Goal: Navigation & Orientation: Find specific page/section

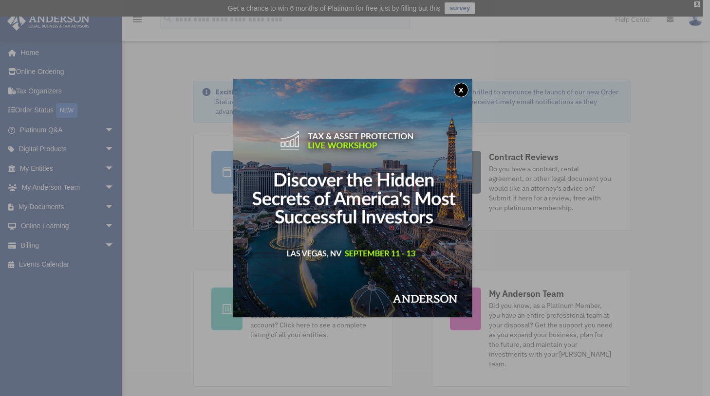
click at [468, 92] on button "x" at bounding box center [461, 90] width 15 height 15
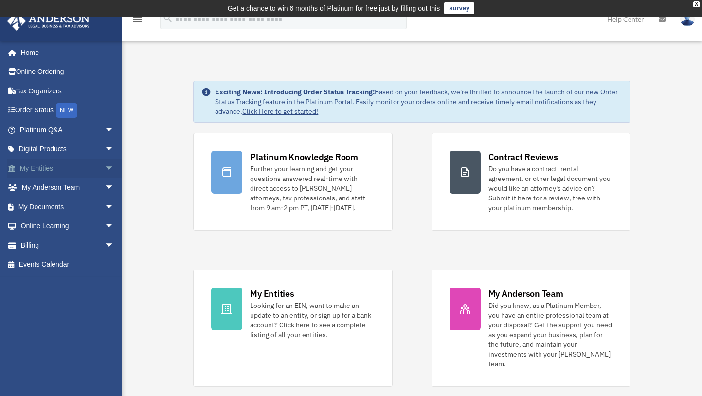
click at [64, 169] on link "My Entities arrow_drop_down" at bounding box center [68, 168] width 122 height 19
click at [105, 171] on span "arrow_drop_down" at bounding box center [114, 169] width 19 height 20
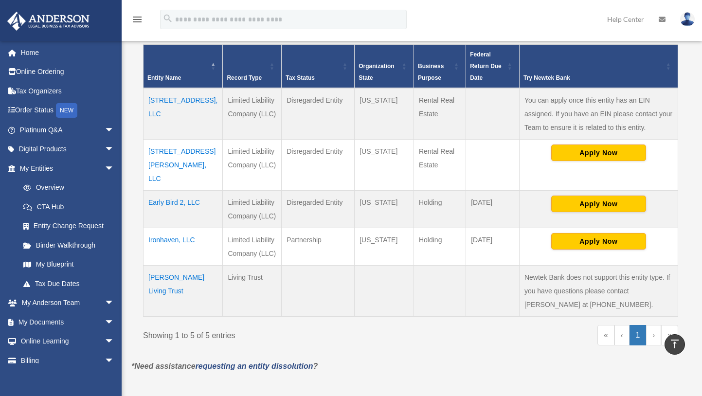
scroll to position [215, 0]
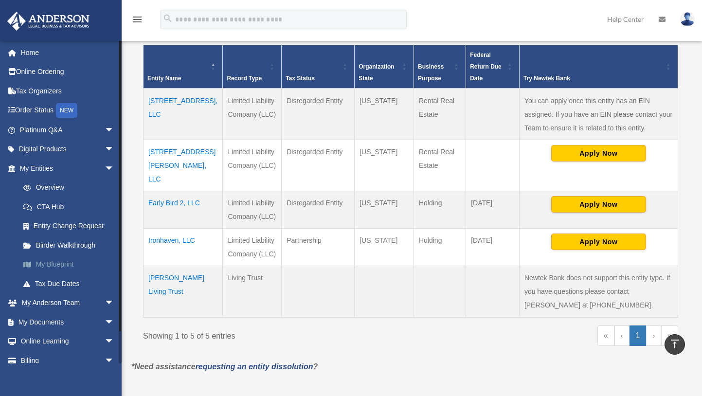
click at [60, 264] on link "My Blueprint" at bounding box center [71, 264] width 115 height 19
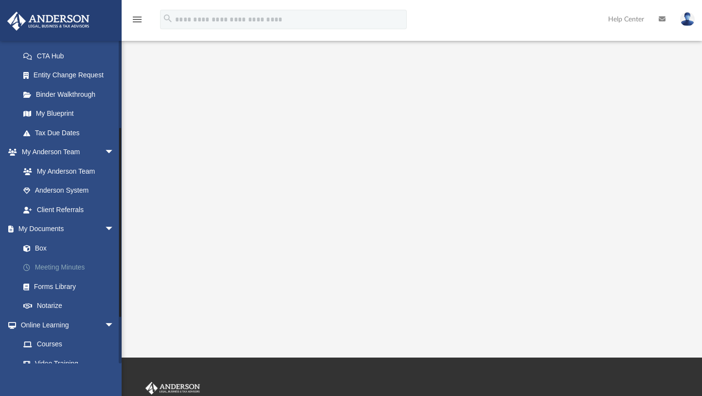
scroll to position [154, 0]
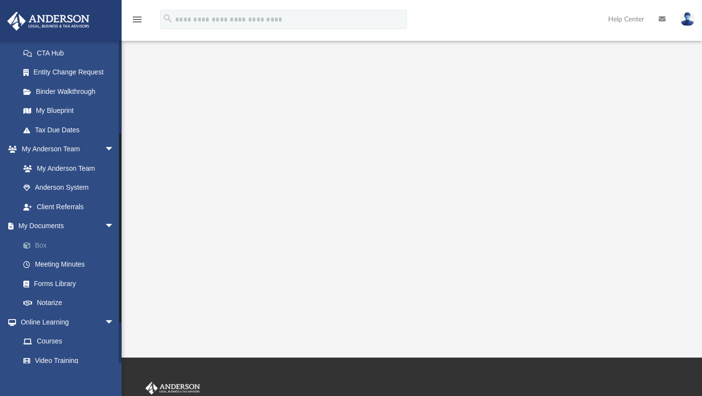
click at [43, 246] on link "Box" at bounding box center [71, 245] width 115 height 19
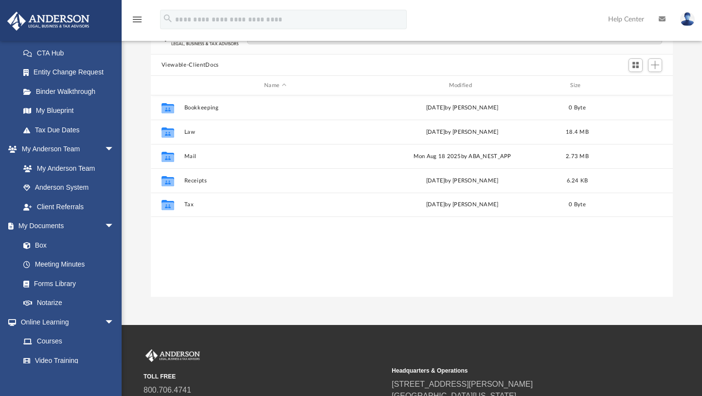
scroll to position [86, 0]
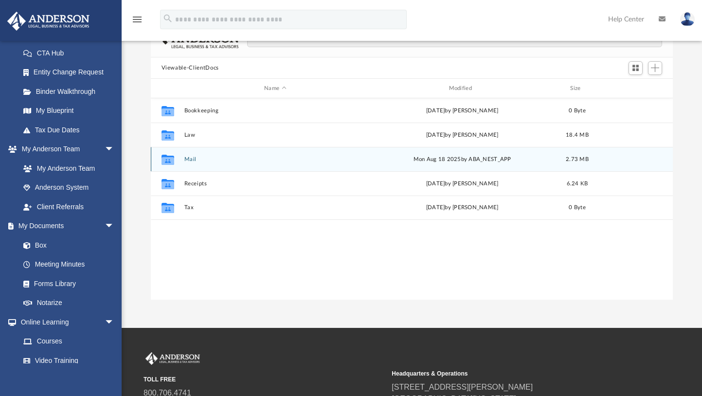
click at [188, 160] on button "Mail" at bounding box center [275, 159] width 183 height 6
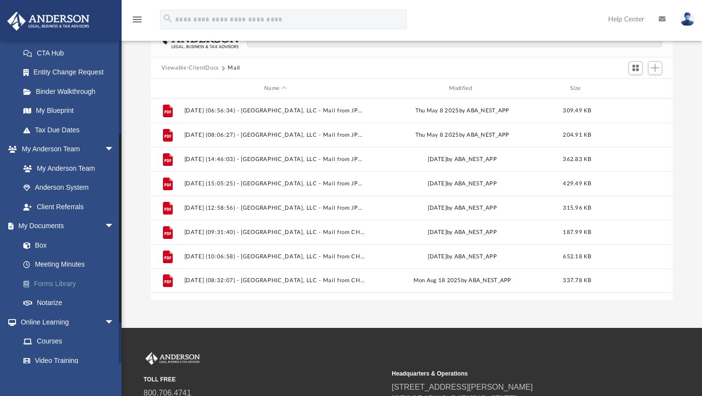
click at [58, 284] on link "Forms Library" at bounding box center [71, 283] width 115 height 19
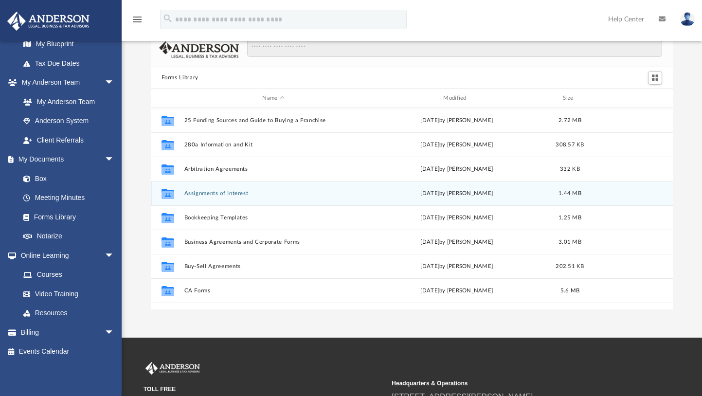
scroll to position [42, 0]
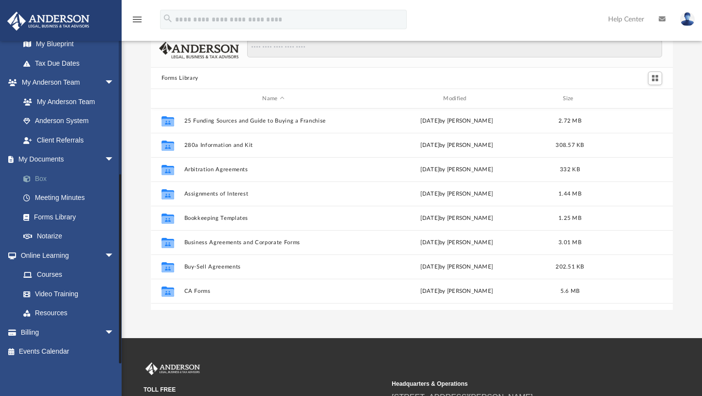
click at [41, 175] on link "Box" at bounding box center [71, 178] width 115 height 19
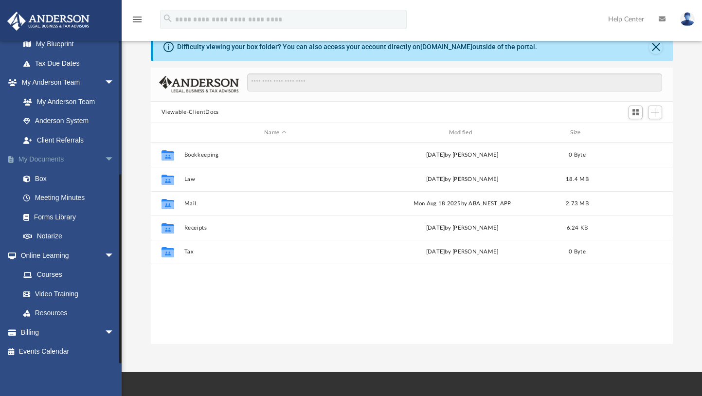
scroll to position [214, 516]
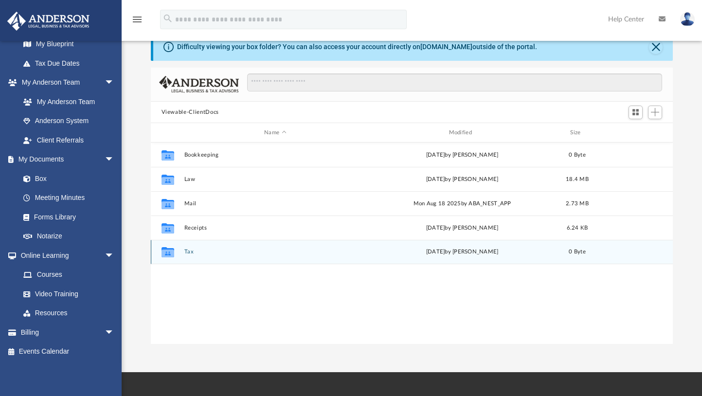
click at [187, 252] on button "Tax" at bounding box center [275, 252] width 183 height 6
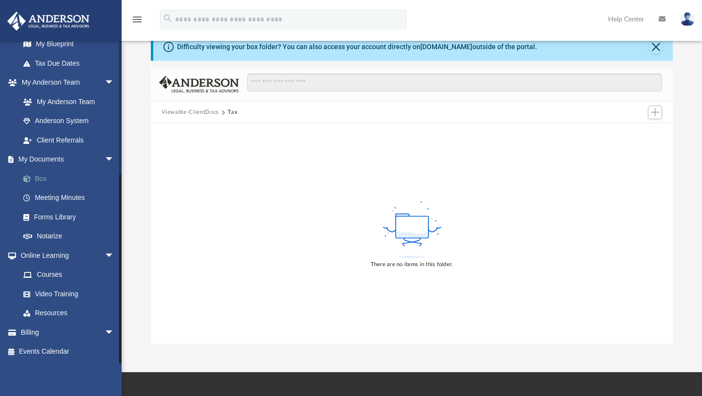
click at [42, 184] on link "Box" at bounding box center [71, 178] width 115 height 19
click at [196, 114] on button "Viewable-ClientDocs" at bounding box center [190, 112] width 57 height 9
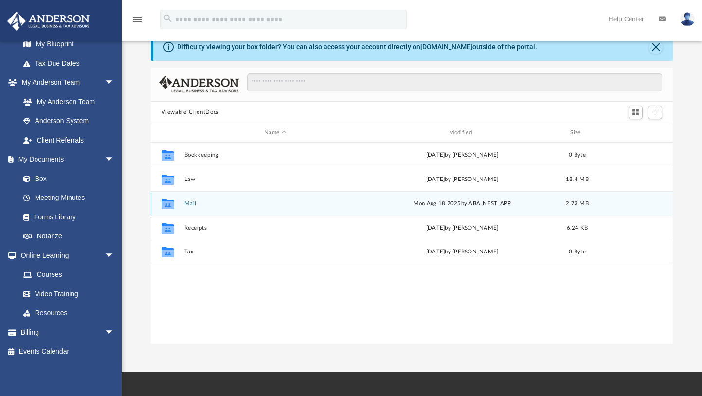
click at [191, 205] on button "Mail" at bounding box center [275, 204] width 183 height 6
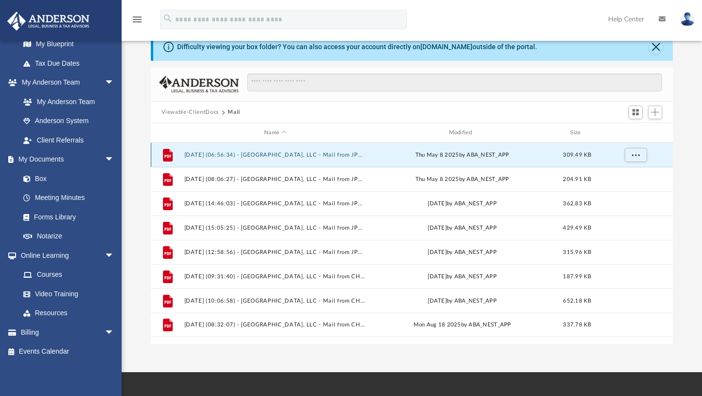
click at [261, 157] on button "2025.05.08 (06:56:34) - Ironhaven, LLC - Mail from JPMorgan Chase Bank, N.A..pdf" at bounding box center [275, 155] width 183 height 6
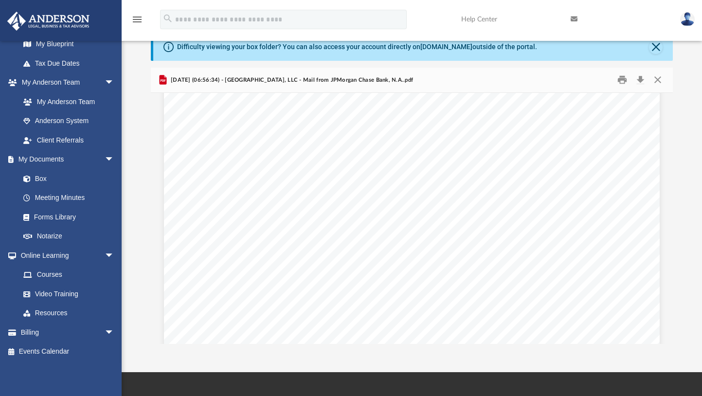
scroll to position [0, 0]
click at [105, 159] on span "arrow_drop_down" at bounding box center [114, 160] width 19 height 20
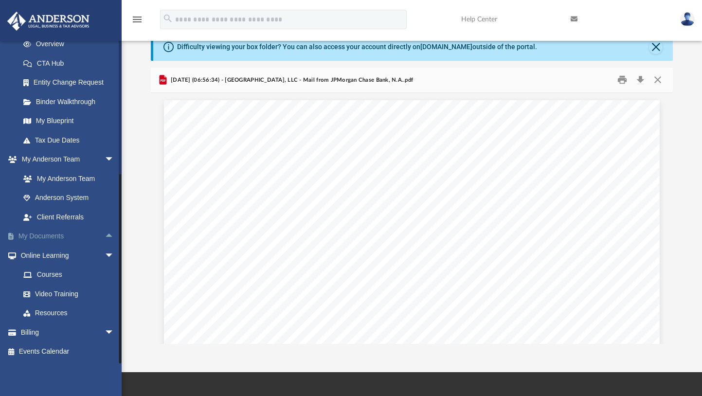
click at [105, 159] on span "arrow_drop_down" at bounding box center [114, 160] width 19 height 20
